Goal: Transaction & Acquisition: Subscribe to service/newsletter

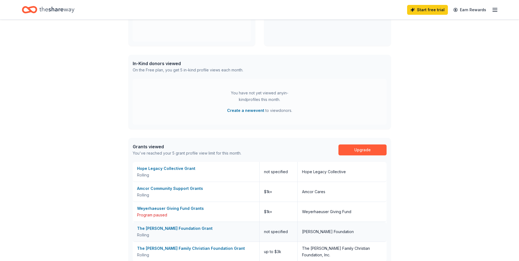
scroll to position [220, 0]
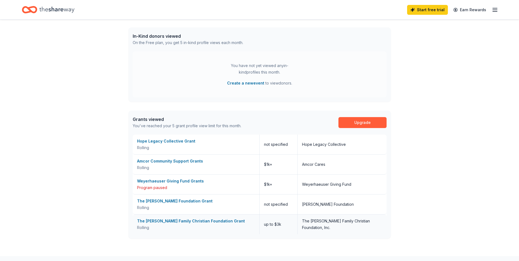
click at [168, 221] on div "The H. C. Gemmer Family Christian Foundation Grant" at bounding box center [196, 221] width 118 height 7
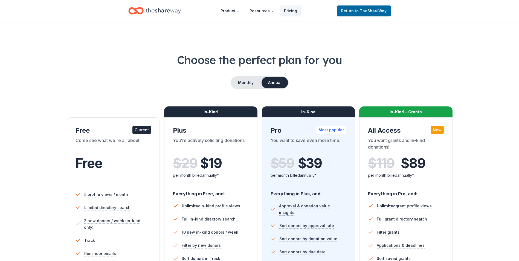
click at [143, 131] on div "Current" at bounding box center [141, 130] width 19 height 8
click at [138, 131] on div "Current" at bounding box center [141, 130] width 19 height 8
click at [375, 13] on span "Return to TheShareWay" at bounding box center [363, 11] width 45 height 7
click at [375, 10] on span "to TheShareWay" at bounding box center [371, 10] width 32 height 5
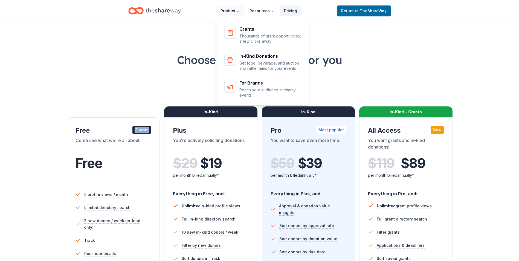
click at [230, 10] on button "Product" at bounding box center [230, 10] width 28 height 11
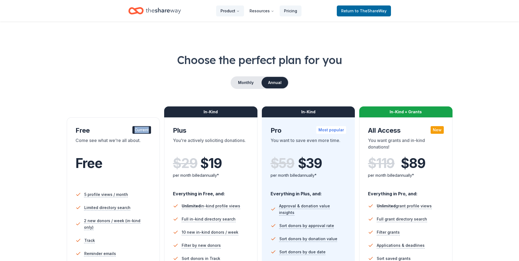
click at [230, 10] on button "Product" at bounding box center [230, 10] width 28 height 11
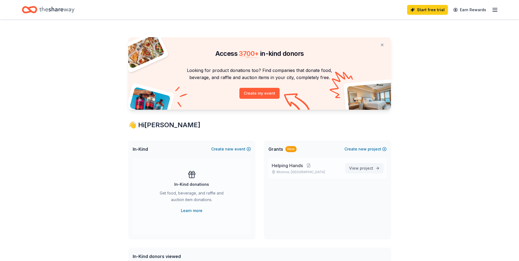
click at [366, 167] on span "project" at bounding box center [366, 168] width 13 height 5
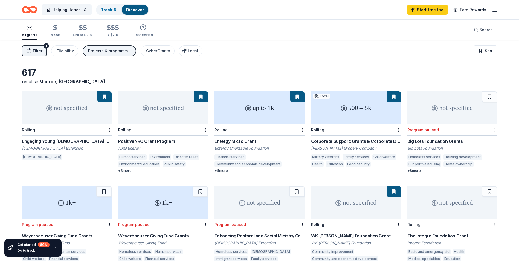
click at [221, 171] on div "+ 5 more" at bounding box center [260, 171] width 90 height 4
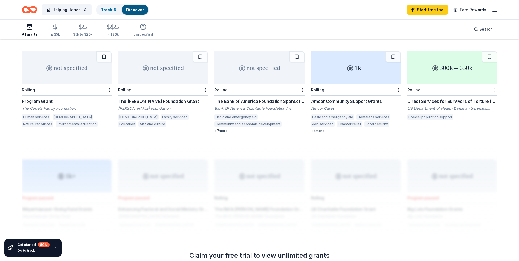
scroll to position [297, 0]
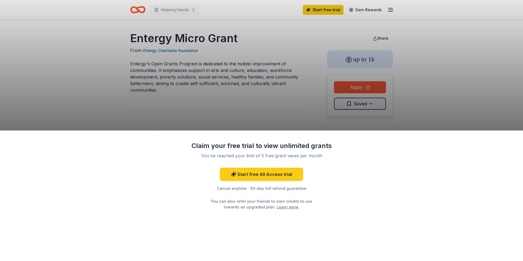
click at [361, 92] on div "Claim your free trial to view unlimited grants You've reached your limit of 5 f…" at bounding box center [261, 130] width 523 height 261
click at [360, 88] on div "Claim your free trial to view unlimited grants You've reached your limit of 5 f…" at bounding box center [261, 130] width 523 height 261
click at [269, 174] on link "Start free All Access trial" at bounding box center [261, 174] width 83 height 13
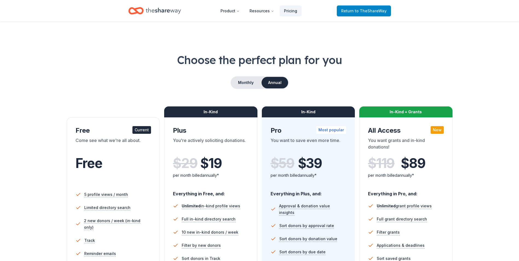
click at [369, 9] on span "to TheShareWay" at bounding box center [371, 10] width 32 height 5
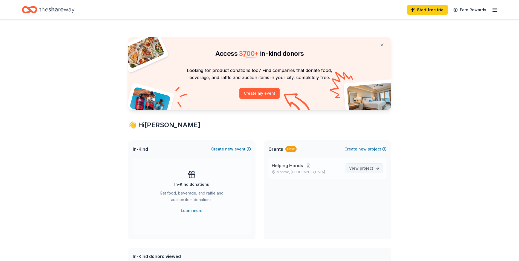
click at [372, 170] on span "project" at bounding box center [366, 168] width 13 height 5
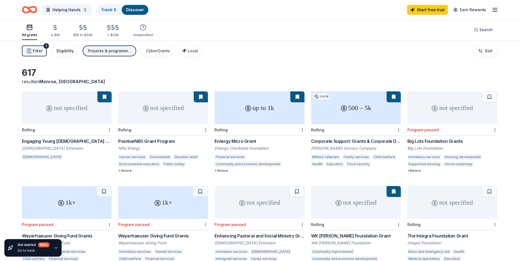
click at [64, 50] on div "Eligibility" at bounding box center [65, 51] width 17 height 7
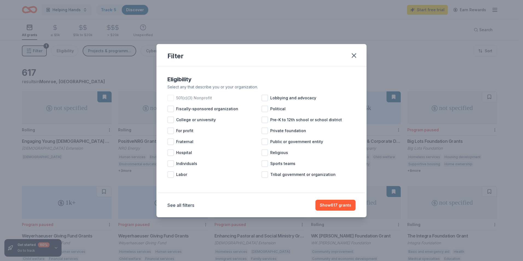
click at [171, 97] on div at bounding box center [170, 98] width 7 height 7
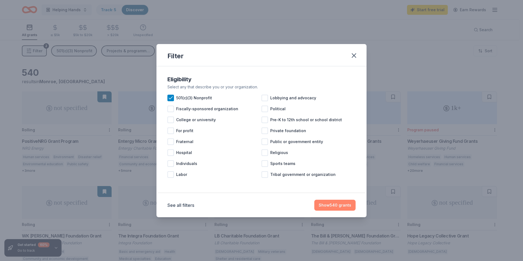
click at [336, 205] on button "Show 540 grants" at bounding box center [334, 205] width 41 height 11
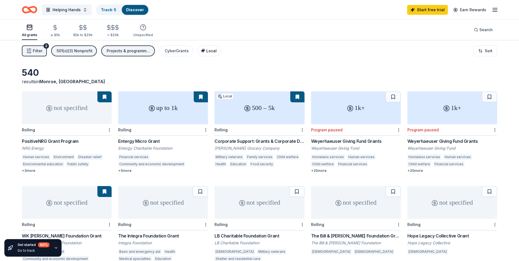
click at [203, 50] on icon "button" at bounding box center [203, 51] width 4 height 4
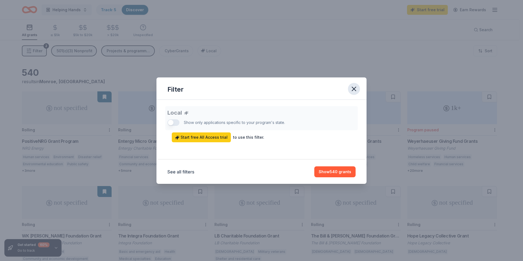
click at [354, 88] on icon "button" at bounding box center [354, 89] width 8 height 8
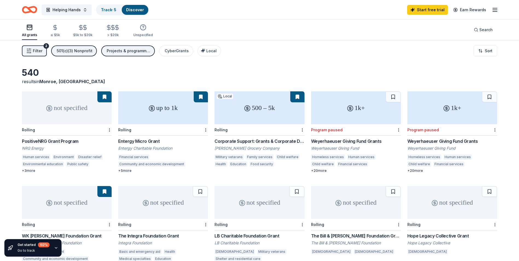
scroll to position [27, 0]
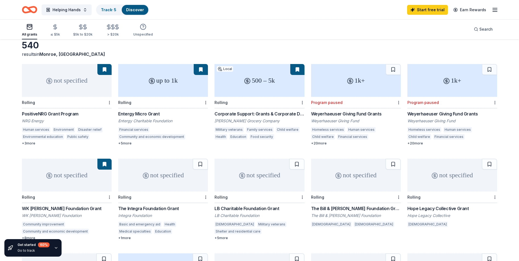
click at [217, 224] on div "Christianity" at bounding box center [235, 224] width 41 height 5
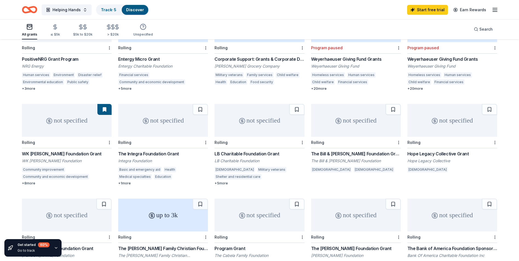
scroll to position [109, 0]
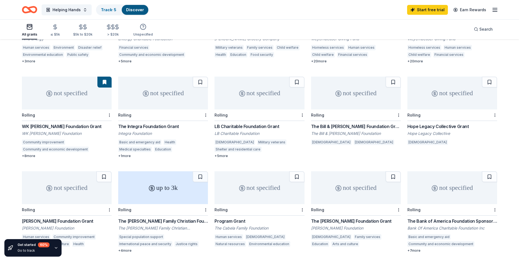
click at [229, 220] on div "Program Grant" at bounding box center [260, 221] width 90 height 7
click at [233, 220] on div "Program Grant" at bounding box center [260, 221] width 90 height 7
click at [160, 124] on div "The Integra Foundation Grant" at bounding box center [163, 126] width 90 height 7
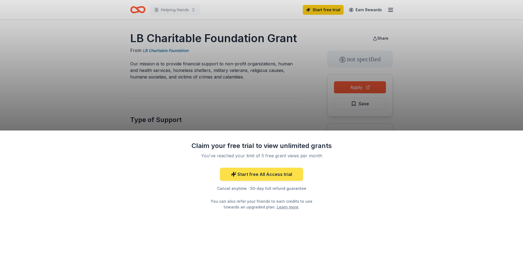
click at [246, 173] on link "Start free All Access trial" at bounding box center [261, 174] width 83 height 13
click at [268, 176] on link "Start free All Access trial" at bounding box center [261, 174] width 83 height 13
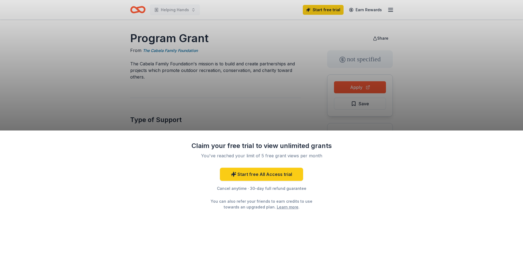
click at [363, 87] on div "Claim your free trial to view unlimited grants You've reached your limit of 5 f…" at bounding box center [261, 130] width 523 height 261
click at [262, 174] on link "Start free All Access trial" at bounding box center [261, 174] width 83 height 13
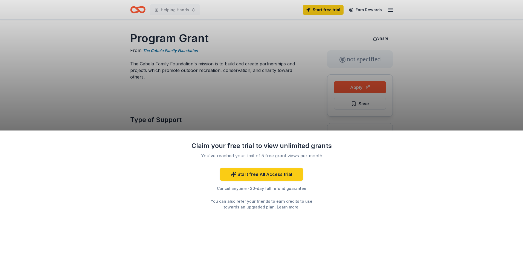
click at [354, 87] on div "Claim your free trial to view unlimited grants You've reached your limit of 5 f…" at bounding box center [261, 130] width 523 height 261
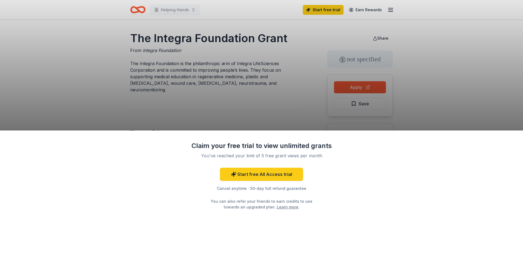
click at [365, 84] on div "Claim your free trial to view unlimited grants You've reached your limit of 5 f…" at bounding box center [261, 130] width 523 height 261
